Goal: Task Accomplishment & Management: Use online tool/utility

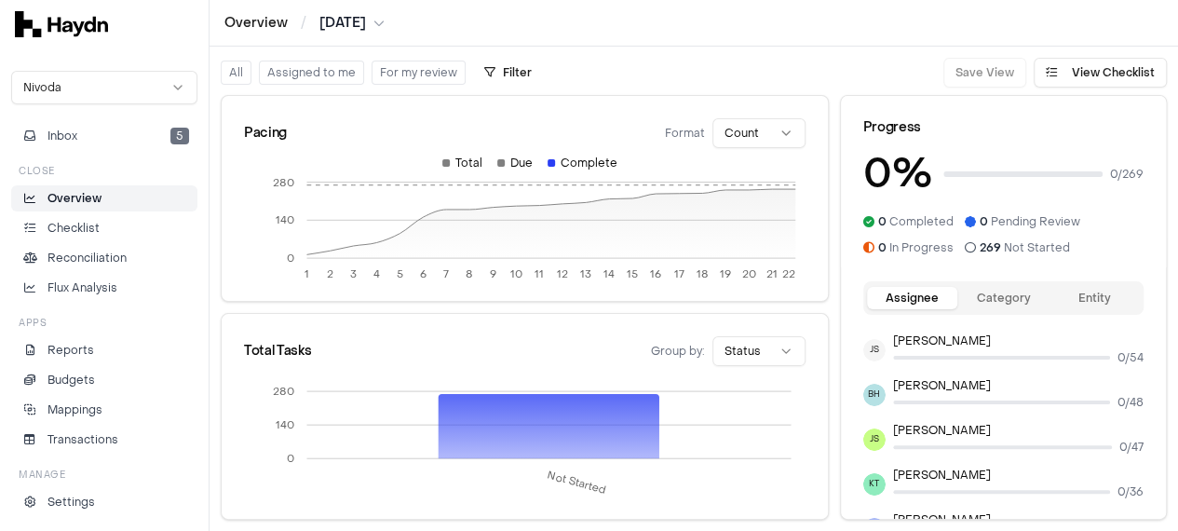
click at [328, 65] on button "Assigned to me" at bounding box center [311, 73] width 105 height 24
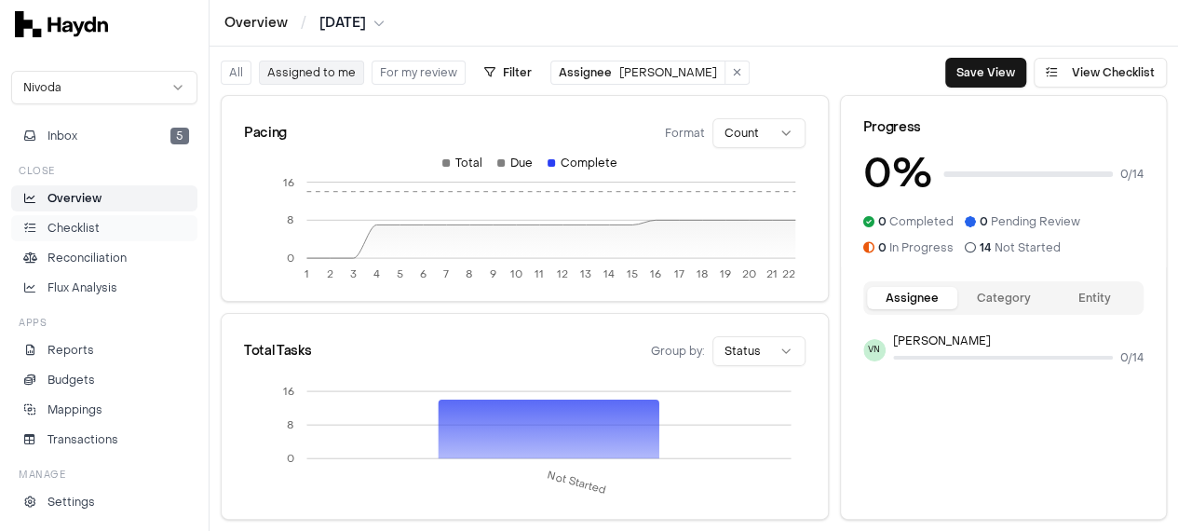
click at [82, 229] on p "Checklist" at bounding box center [74, 228] width 52 height 17
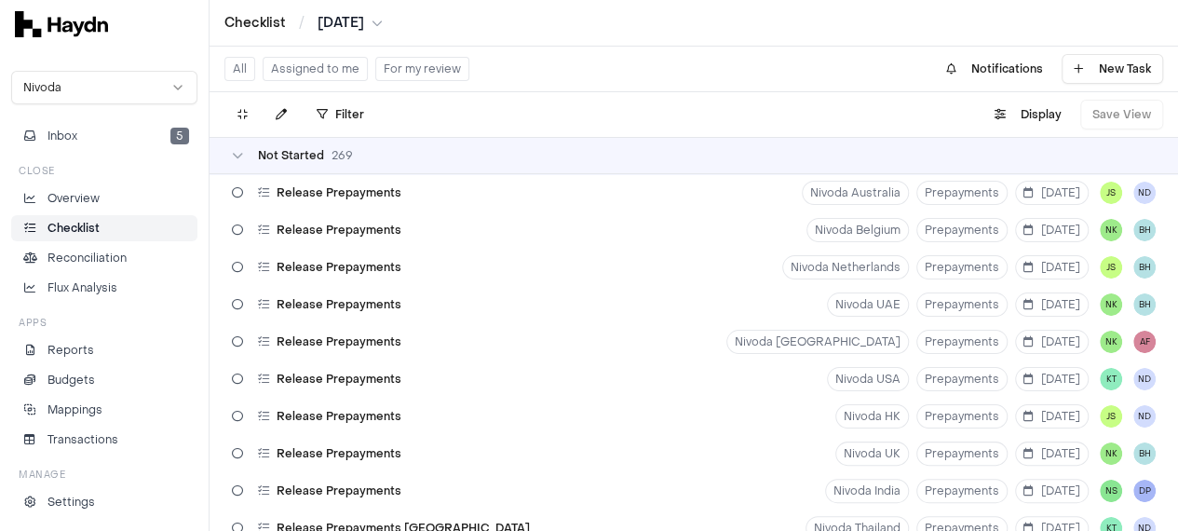
click at [328, 67] on button "Assigned to me" at bounding box center [315, 69] width 105 height 24
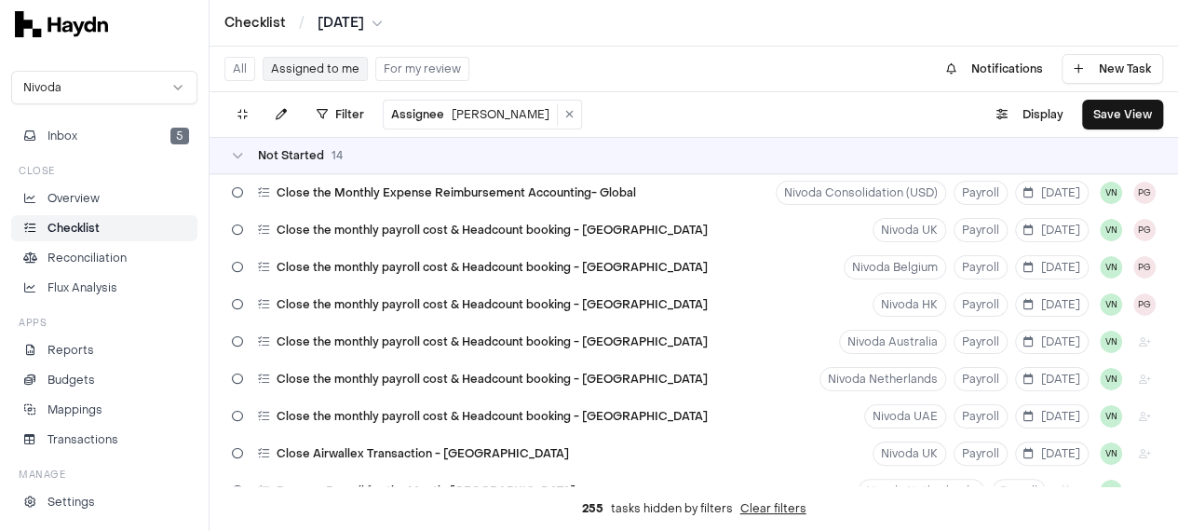
click at [385, 22] on html "Checklist / [DATE] Nivoda Inbox 5 Close Overview Checklist Reconciliation Flux …" at bounding box center [589, 265] width 1178 height 531
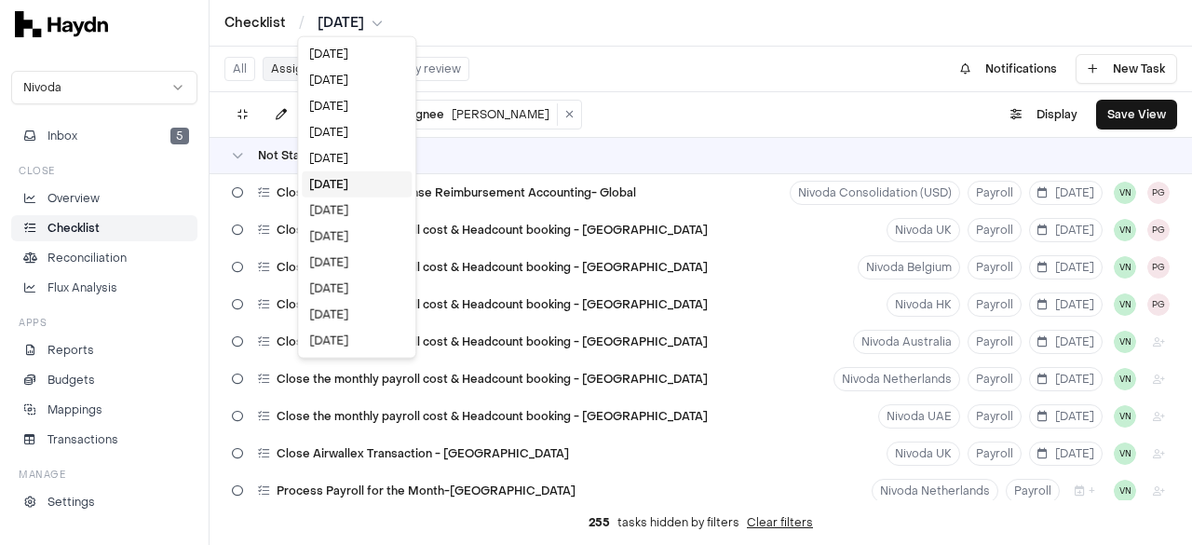
click at [504, 49] on html "Checklist / [DATE] Nivoda Inbox 5 Close Overview Checklist Reconciliation Flux …" at bounding box center [596, 272] width 1192 height 545
